Goal: Task Accomplishment & Management: Use online tool/utility

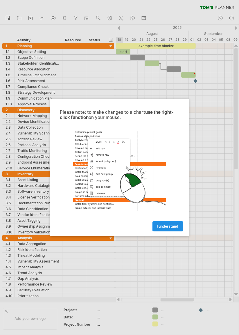
click at [168, 228] on span "I understand" at bounding box center [168, 226] width 22 height 4
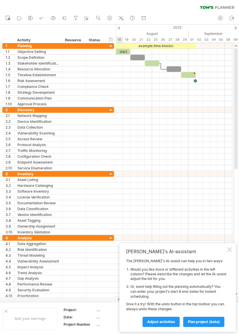
click at [231, 251] on div at bounding box center [230, 249] width 5 height 5
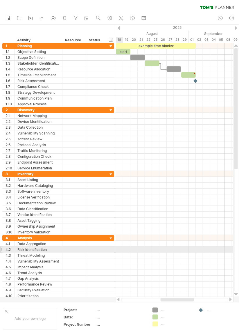
click at [160, 189] on div at bounding box center [175, 192] width 118 height 6
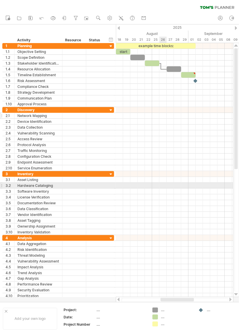
click at [32, 115] on div "Network Mapping" at bounding box center [38, 116] width 42 height 6
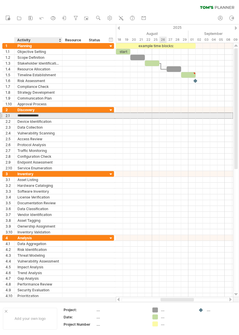
click at [184, 130] on div at bounding box center [175, 133] width 118 height 6
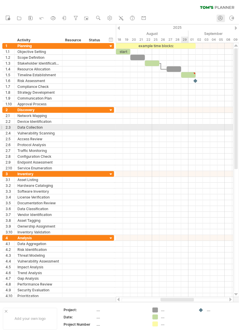
click at [221, 17] on icon at bounding box center [221, 18] width 6 height 6
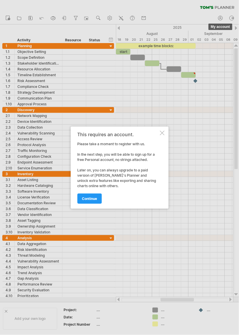
click at [161, 133] on div at bounding box center [162, 133] width 5 height 5
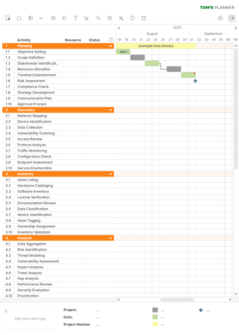
click at [233, 20] on icon at bounding box center [232, 18] width 6 height 6
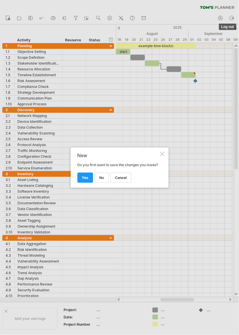
click at [211, 87] on div at bounding box center [119, 167] width 239 height 335
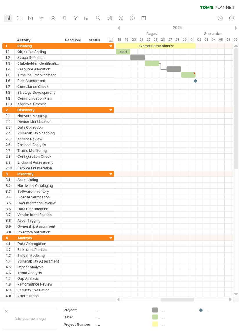
click at [9, 19] on circle at bounding box center [9, 19] width 2 height 2
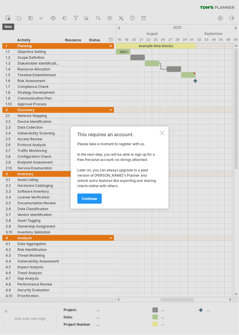
click at [163, 134] on div at bounding box center [162, 133] width 5 height 5
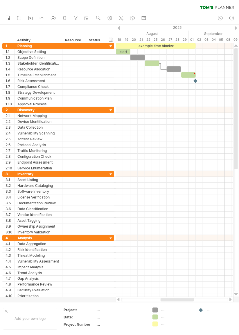
click at [158, 312] on td ".... .... ...." at bounding box center [173, 319] width 46 height 22
click at [175, 66] on div at bounding box center [174, 69] width 15 height 6
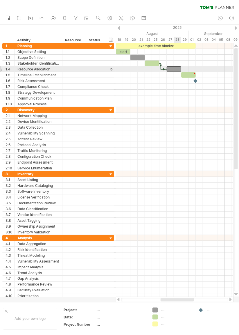
click at [187, 75] on div at bounding box center [189, 75] width 15 height 6
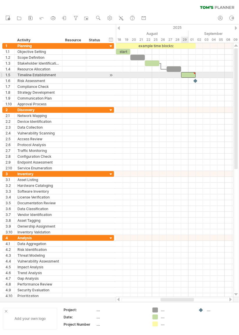
click at [6, 311] on div at bounding box center [6, 311] width 3 height 3
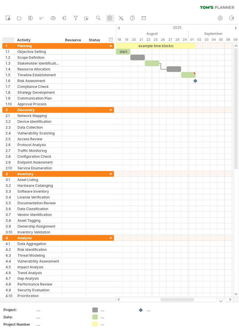
click at [110, 18] on use at bounding box center [110, 18] width 6 height 6
select select "*"
select select "**"
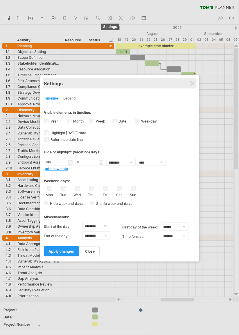
click at [196, 83] on div "Settings" at bounding box center [119, 83] width 151 height 10
click at [190, 84] on div "Settings" at bounding box center [119, 83] width 151 height 10
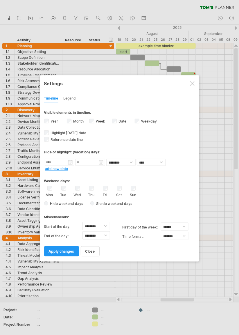
click at [192, 84] on div at bounding box center [192, 83] width 5 height 5
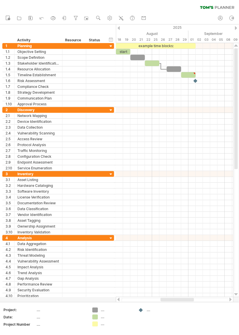
click at [194, 81] on div at bounding box center [196, 81] width 6 height 6
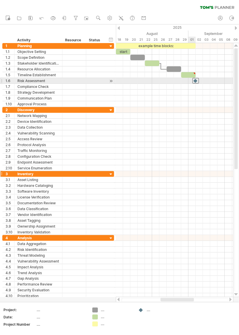
click at [112, 172] on div at bounding box center [112, 175] width 6 height 6
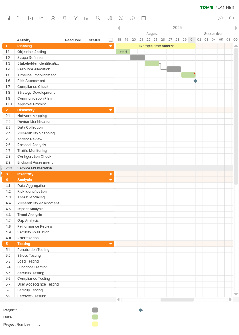
click at [112, 172] on div at bounding box center [112, 175] width 6 height 6
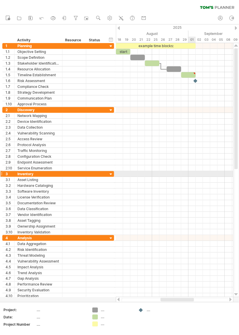
click at [151, 64] on div at bounding box center [152, 64] width 15 height 6
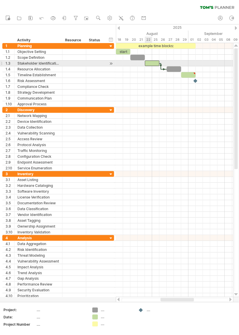
click at [109, 62] on div at bounding box center [112, 64] width 6 height 6
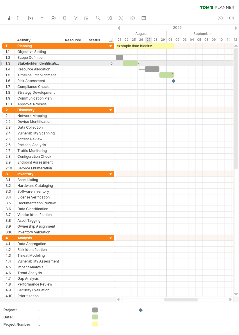
click at [109, 62] on div at bounding box center [112, 64] width 6 height 6
click at [119, 56] on div at bounding box center [116, 58] width 15 height 6
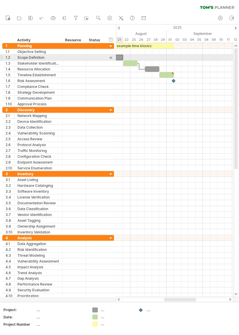
click at [167, 75] on div at bounding box center [167, 75] width 15 height 6
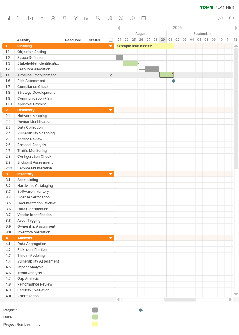
click at [173, 80] on div at bounding box center [174, 81] width 6 height 6
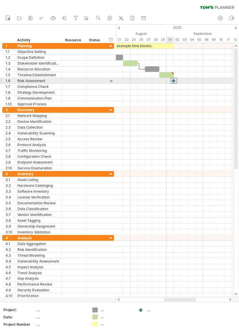
click at [119, 28] on div at bounding box center [119, 28] width 2 height 4
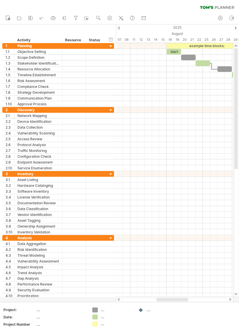
click at [236, 28] on div at bounding box center [236, 28] width 2 height 4
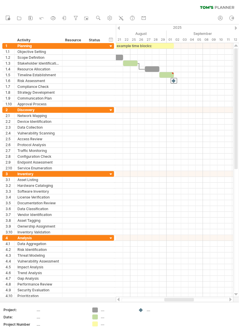
click at [120, 30] on div "2025" at bounding box center [217, 27] width 727 height 6
click at [119, 28] on div at bounding box center [119, 28] width 2 height 4
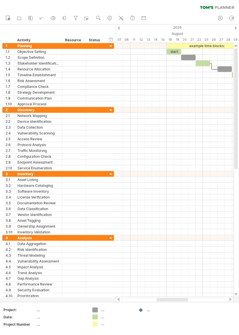
click at [205, 63] on div at bounding box center [203, 64] width 15 height 6
